Goal: Transaction & Acquisition: Purchase product/service

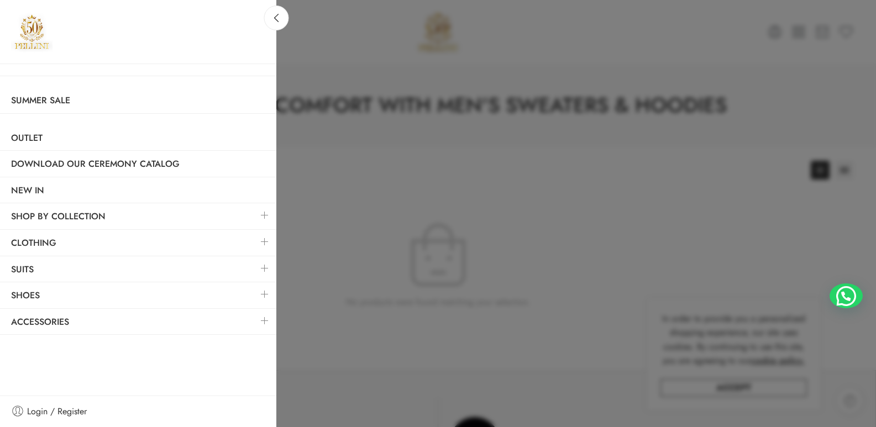
click at [264, 240] on link at bounding box center [264, 242] width 23 height 24
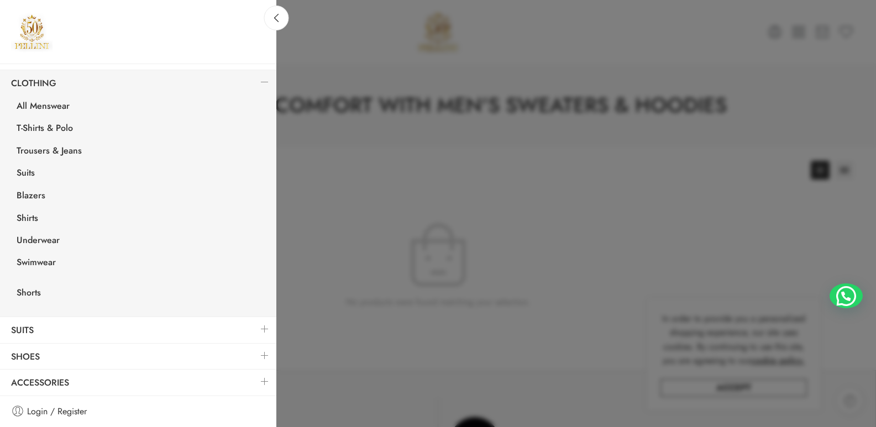
scroll to position [160, 0]
click at [39, 262] on span "Swimwear" at bounding box center [36, 262] width 39 height 14
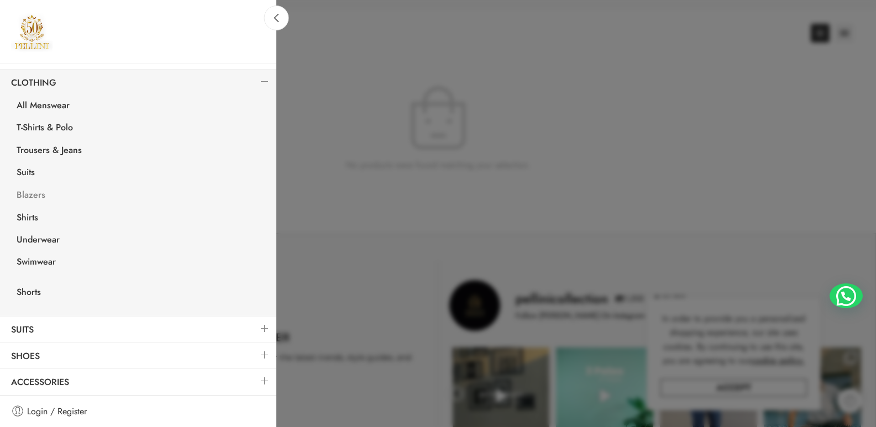
scroll to position [276, 0]
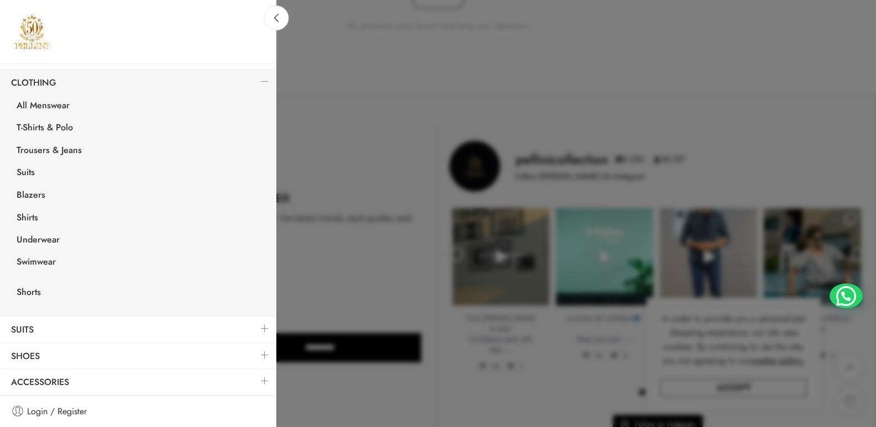
click at [257, 381] on link at bounding box center [264, 381] width 23 height 24
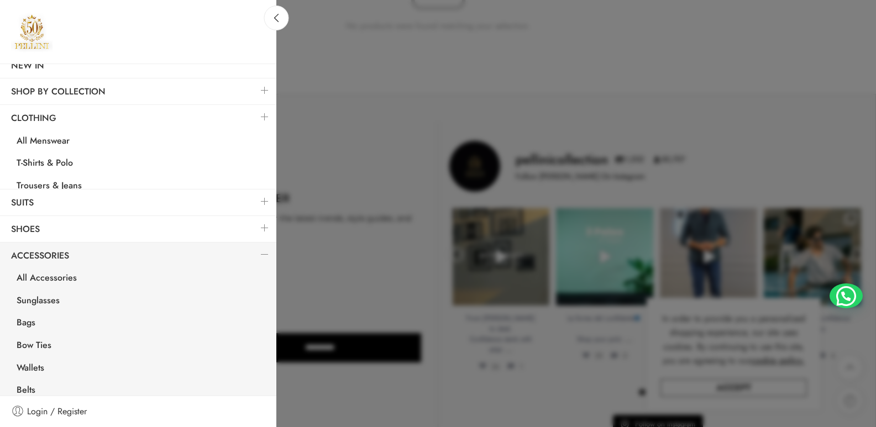
scroll to position [122, 0]
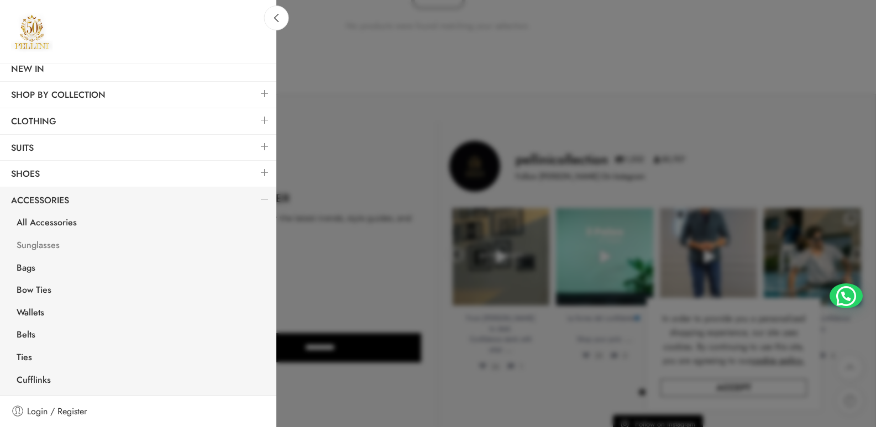
click at [36, 245] on link "Sunglasses" at bounding box center [141, 246] width 271 height 23
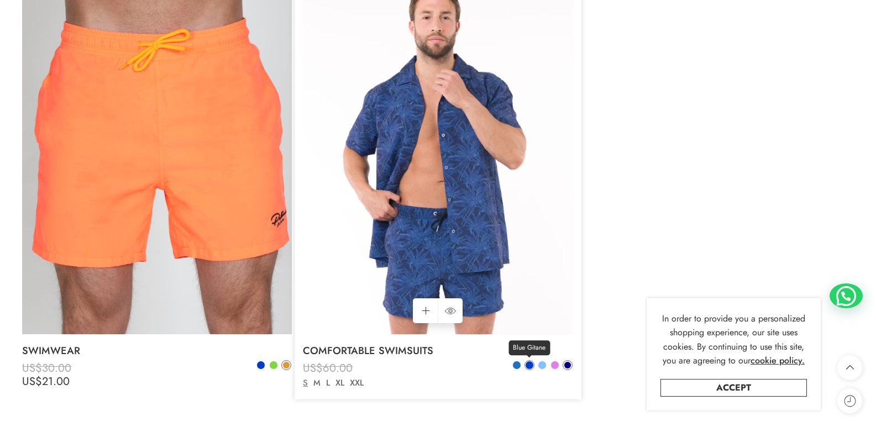
click at [532, 364] on span at bounding box center [530, 366] width 8 height 8
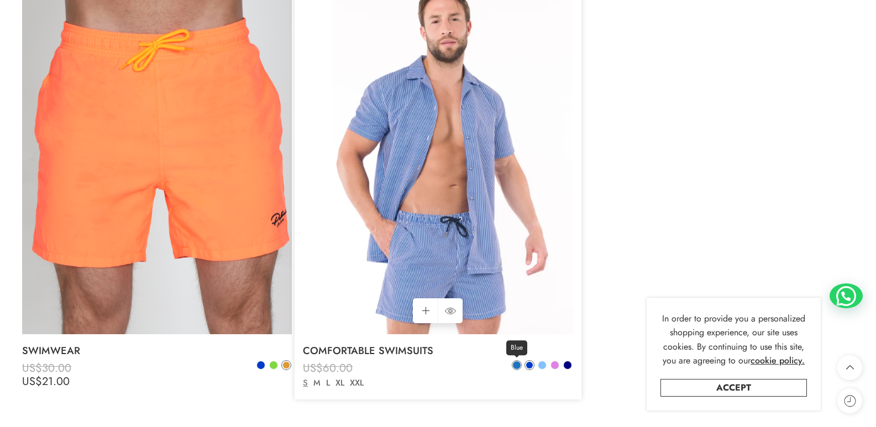
click at [516, 365] on span at bounding box center [517, 366] width 8 height 8
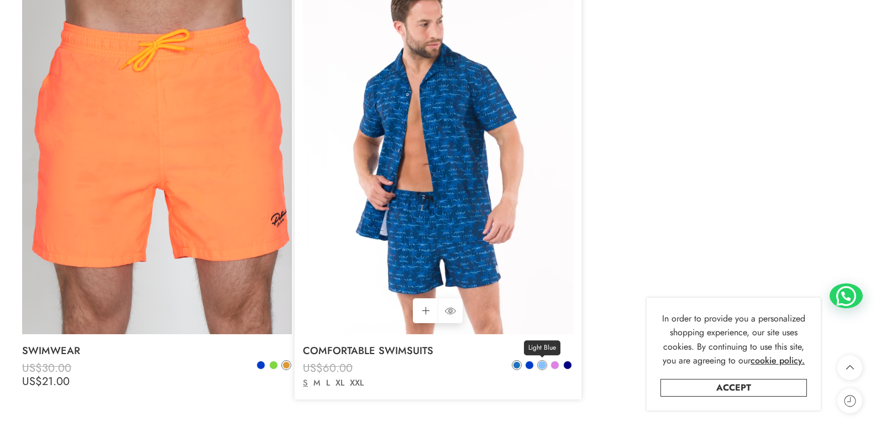
click at [543, 366] on span at bounding box center [542, 366] width 8 height 8
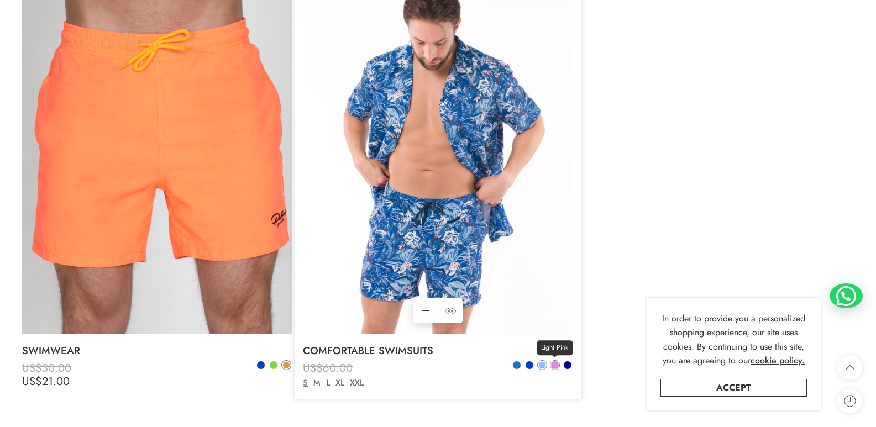
click at [553, 366] on span at bounding box center [555, 366] width 8 height 8
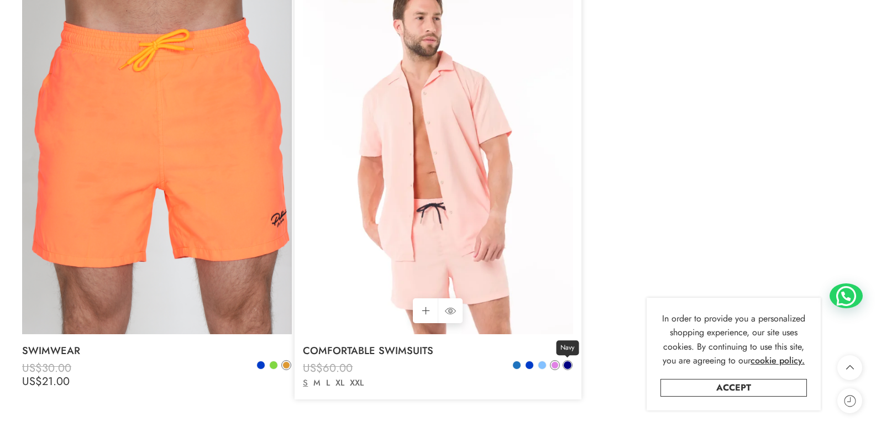
click at [569, 364] on span at bounding box center [568, 366] width 8 height 8
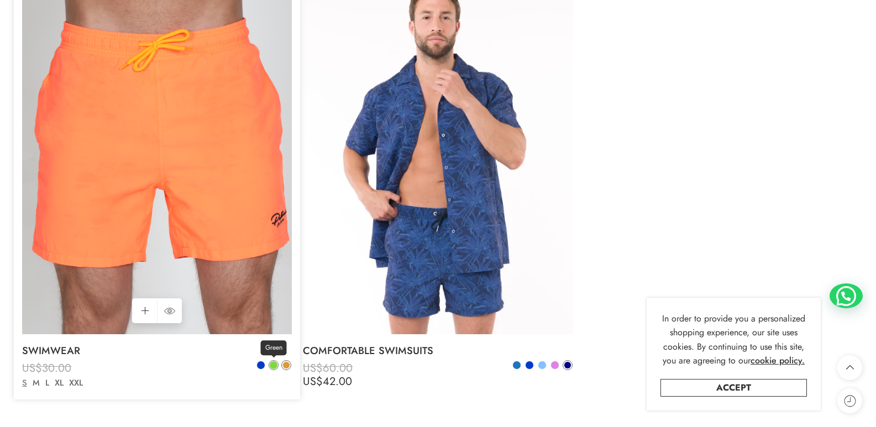
click at [274, 367] on span at bounding box center [274, 366] width 8 height 8
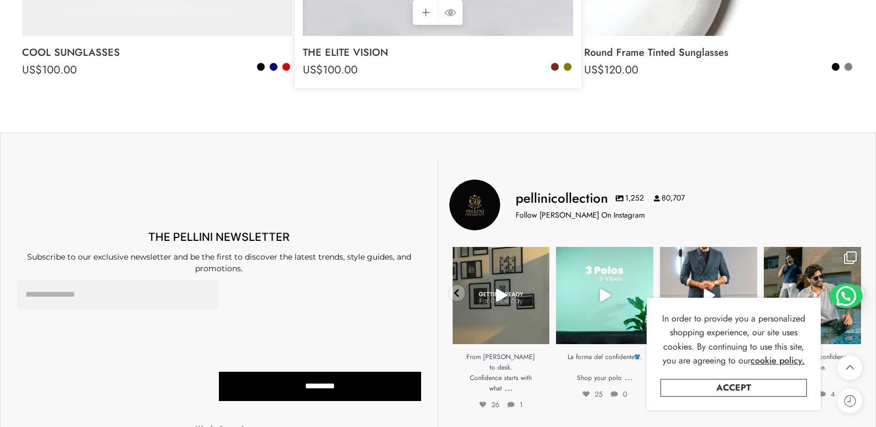
scroll to position [663, 0]
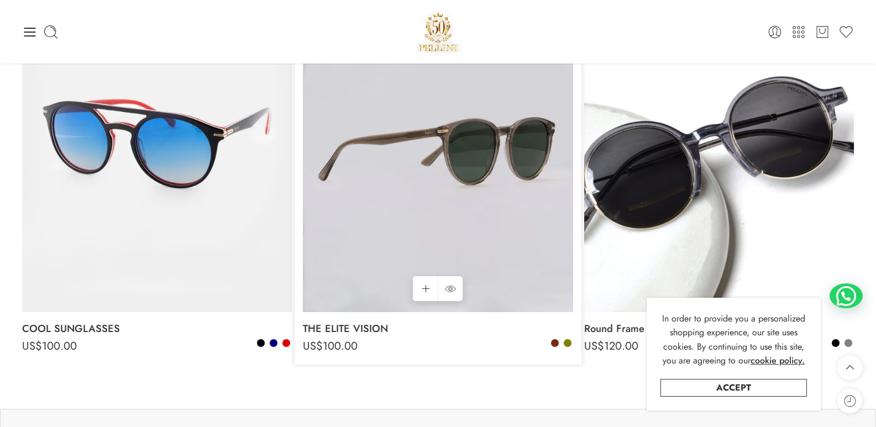
click at [482, 189] on img at bounding box center [438, 132] width 270 height 360
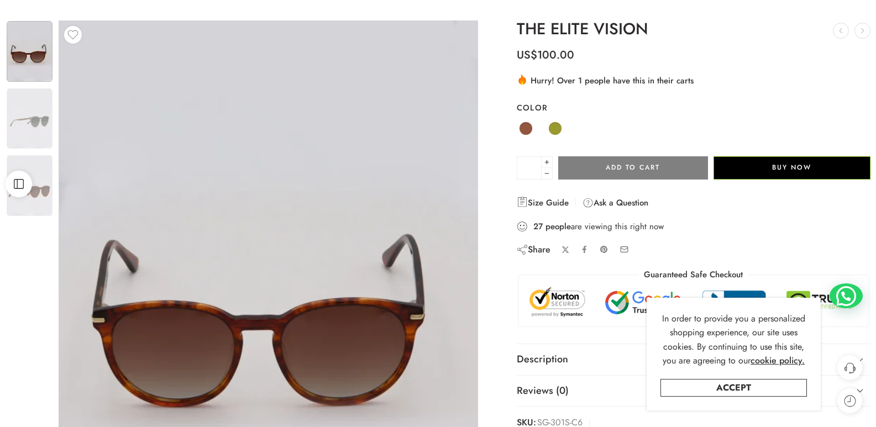
scroll to position [111, 0]
